Goal: Task Accomplishment & Management: Use online tool/utility

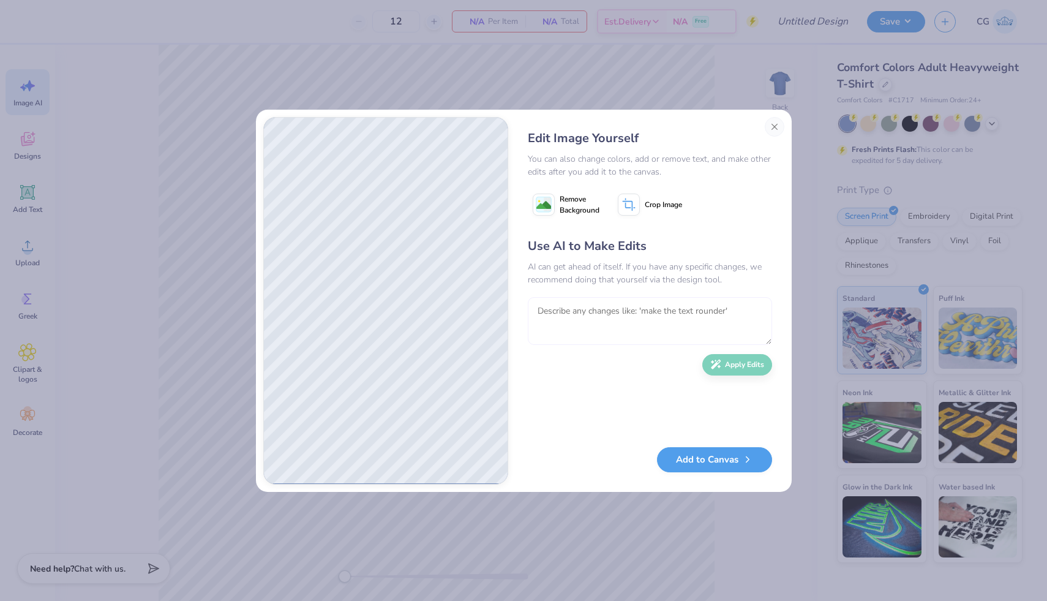
click at [613, 325] on textarea at bounding box center [650, 321] width 244 height 48
type textarea "k"
type textarea "move kappa kappa gamma, and kappa sigma greek leters to the bottom in smaller l…"
click at [761, 353] on button "Apply Edits" at bounding box center [738, 361] width 70 height 21
click at [654, 306] on textarea "move kappa kappa gamma, and kappa sigma greek leters to the bottom in smaller l…" at bounding box center [650, 321] width 244 height 48
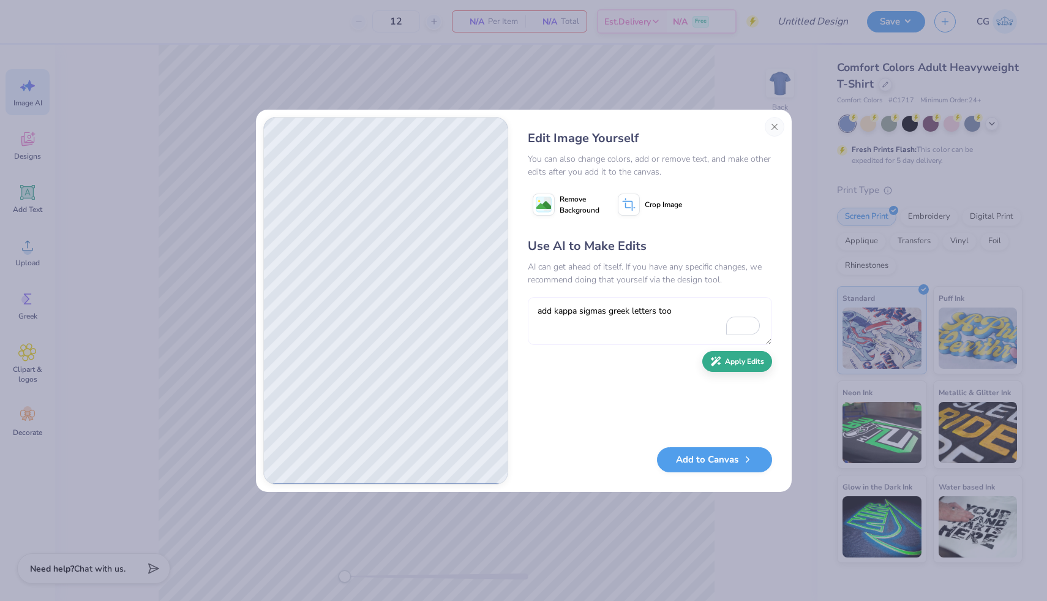
type textarea "add kappa sigmas greek letters too"
click at [745, 365] on button "Apply Edits" at bounding box center [738, 361] width 70 height 21
click at [733, 357] on button "Apply Edits" at bounding box center [738, 361] width 70 height 21
click at [725, 361] on button "Apply Edits" at bounding box center [738, 361] width 70 height 21
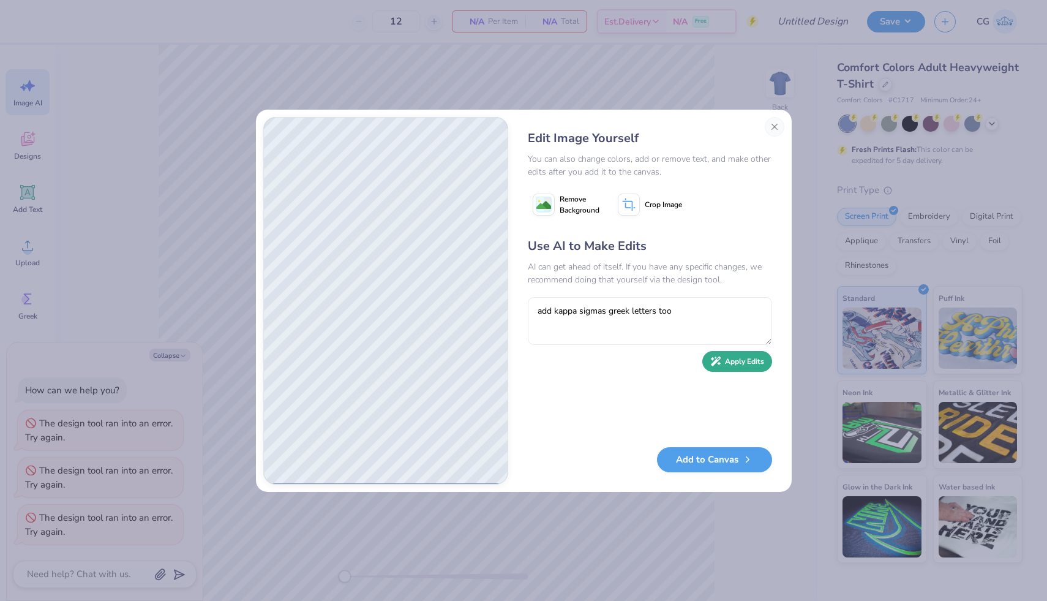
click at [725, 361] on button "Apply Edits" at bounding box center [738, 361] width 70 height 21
click at [772, 127] on button "Close" at bounding box center [775, 127] width 20 height 20
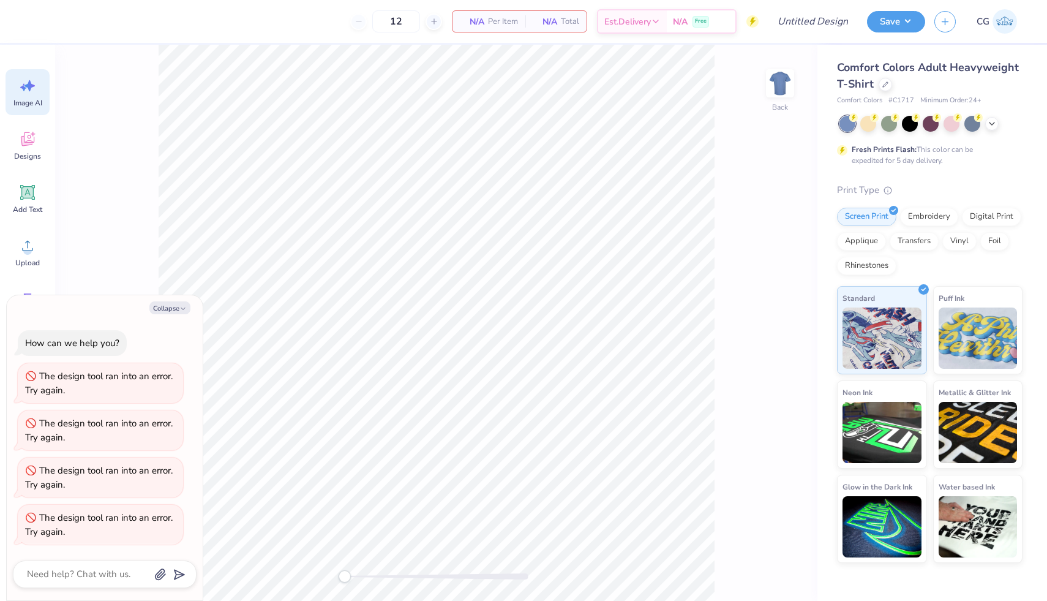
click at [32, 86] on icon at bounding box center [29, 85] width 10 height 11
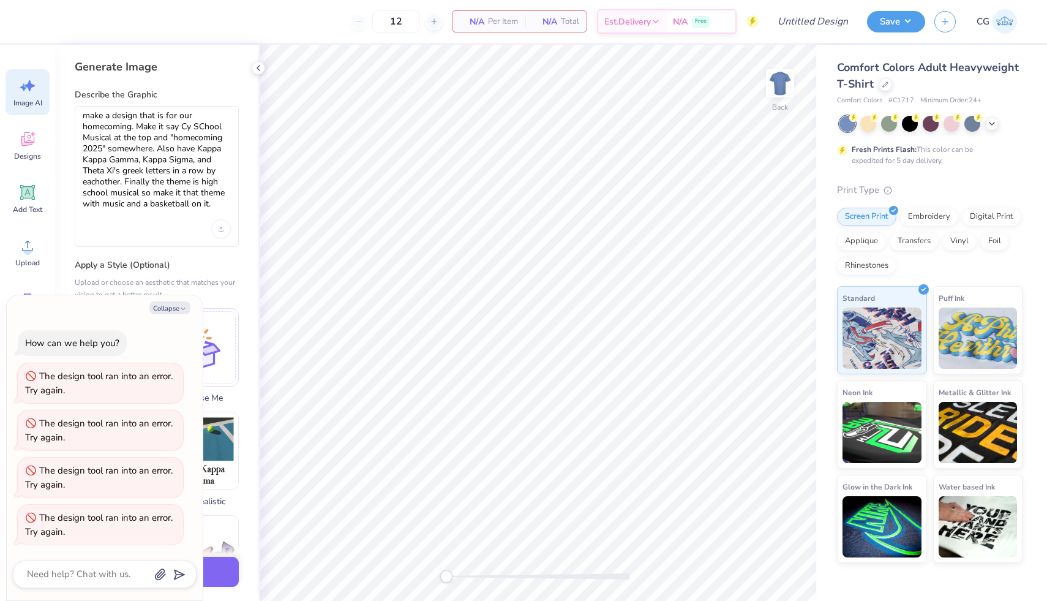
scroll to position [0, 0]
click at [178, 307] on button "Collapse" at bounding box center [169, 307] width 41 height 13
type textarea "x"
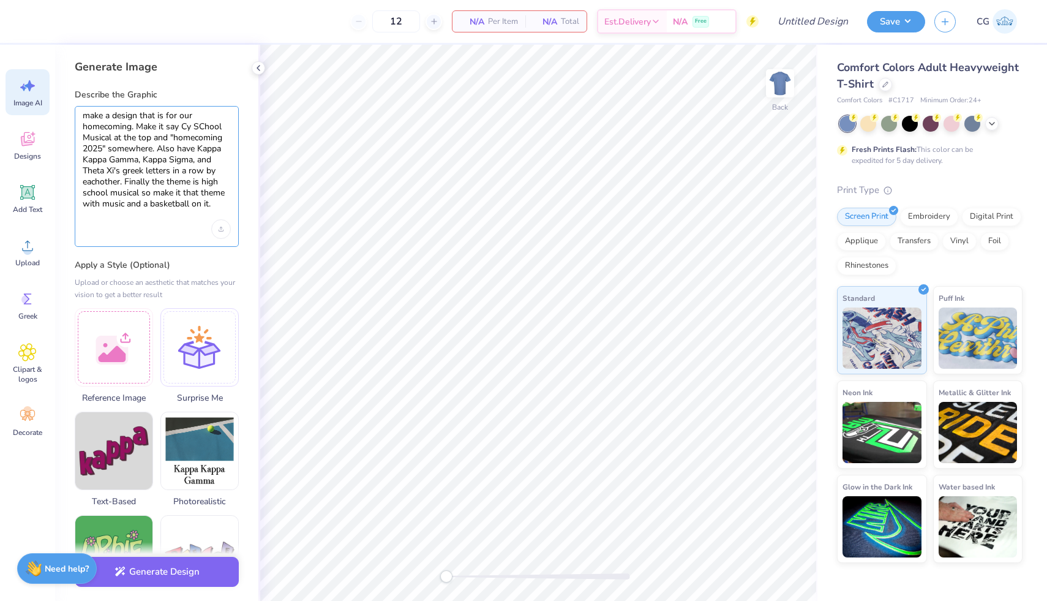
drag, startPoint x: 225, startPoint y: 205, endPoint x: 50, endPoint y: 84, distance: 212.7
click at [50, 84] on div "12 N/A Per Item N/A Total Est. Delivery N/A Free Design Title Save CG Image AI …" at bounding box center [523, 300] width 1047 height 601
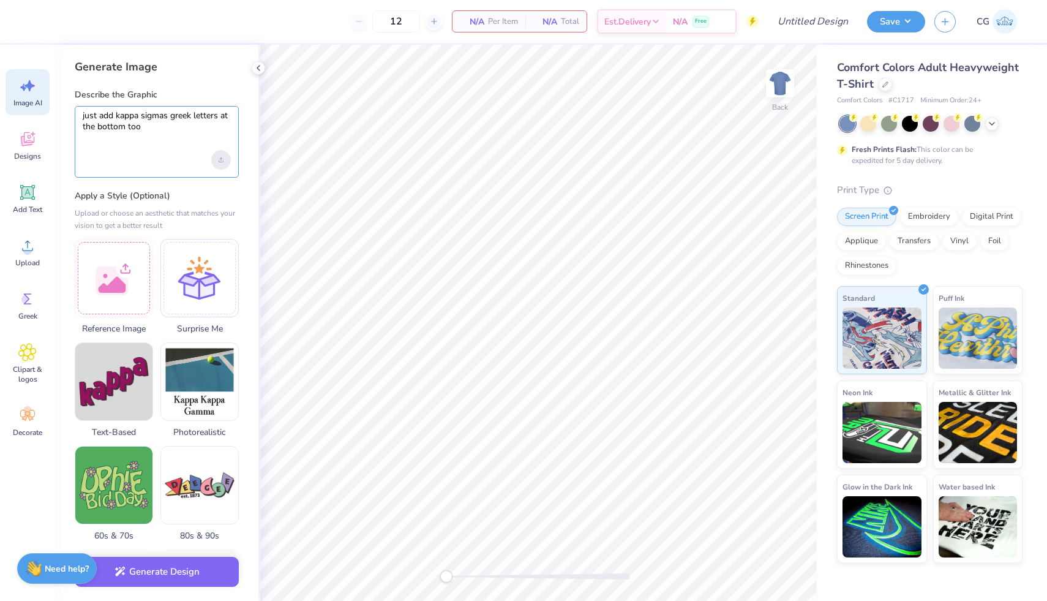
type textarea "just add kappa sigmas greek letters at the bottom too"
click at [222, 155] on div "Upload image" at bounding box center [221, 160] width 20 height 20
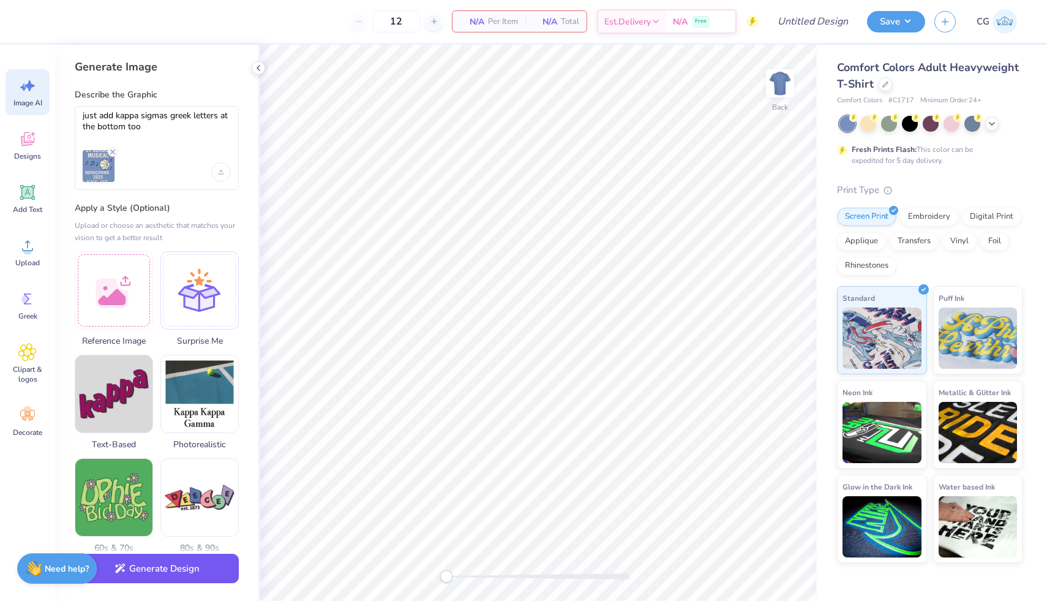
click at [198, 569] on button "Generate Design" at bounding box center [157, 569] width 164 height 30
